Goal: Transaction & Acquisition: Purchase product/service

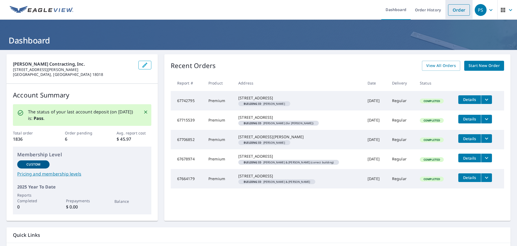
click at [453, 12] on link "Order" at bounding box center [459, 9] width 22 height 11
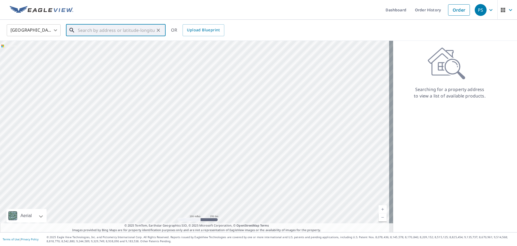
click at [84, 30] on input "text" at bounding box center [116, 30] width 77 height 15
click at [106, 48] on span "[STREET_ADDRESS]" at bounding box center [119, 46] width 85 height 6
type input "[STREET_ADDRESS]"
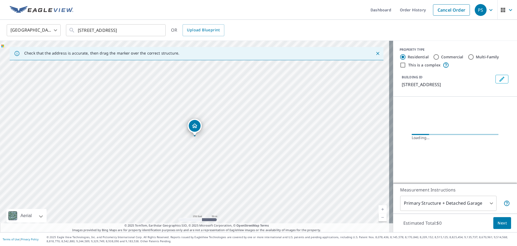
click at [499, 77] on icon "Edit building 1" at bounding box center [502, 79] width 6 height 6
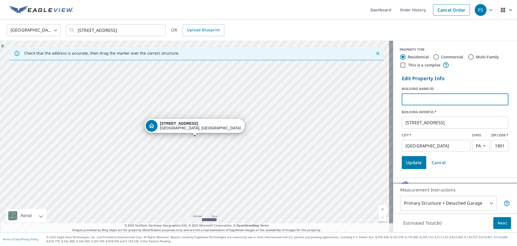
click at [422, 103] on input "text" at bounding box center [455, 99] width 107 height 15
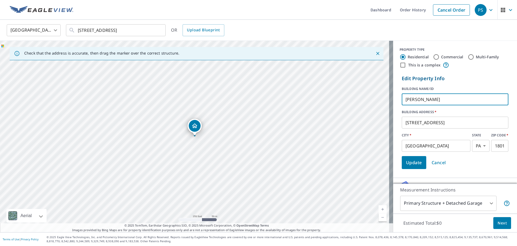
type input "[PERSON_NAME]"
click at [406, 161] on span "Update" at bounding box center [414, 162] width 16 height 8
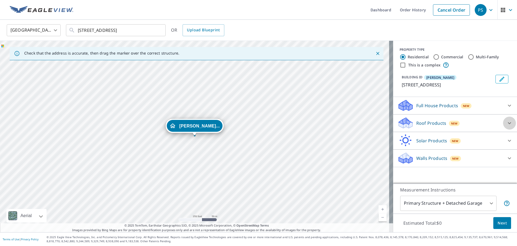
click at [507, 123] on icon at bounding box center [510, 123] width 6 height 6
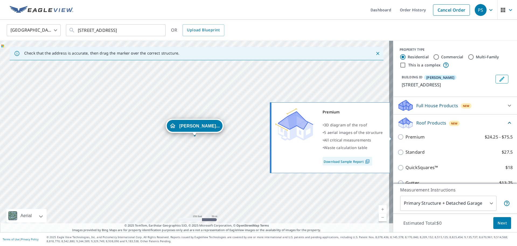
click at [398, 137] on input "Premium $24.25 - $75.5" at bounding box center [402, 136] width 8 height 6
checkbox input "true"
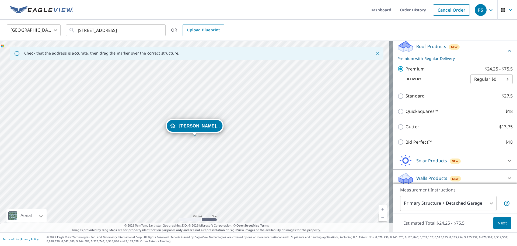
scroll to position [80, 0]
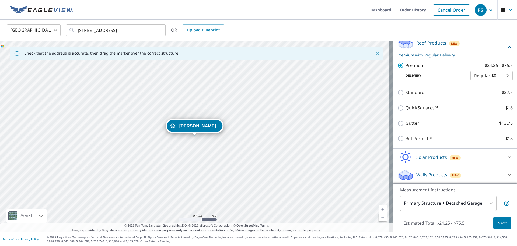
click at [498, 224] on span "Next" at bounding box center [502, 222] width 9 height 7
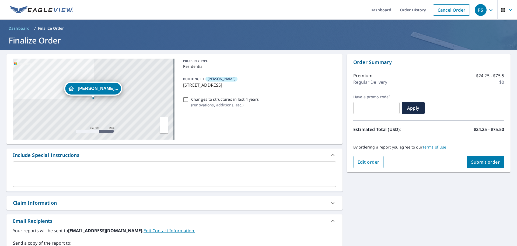
click at [490, 161] on span "Submit order" at bounding box center [486, 162] width 29 height 6
